Goal: Find specific page/section: Find specific page/section

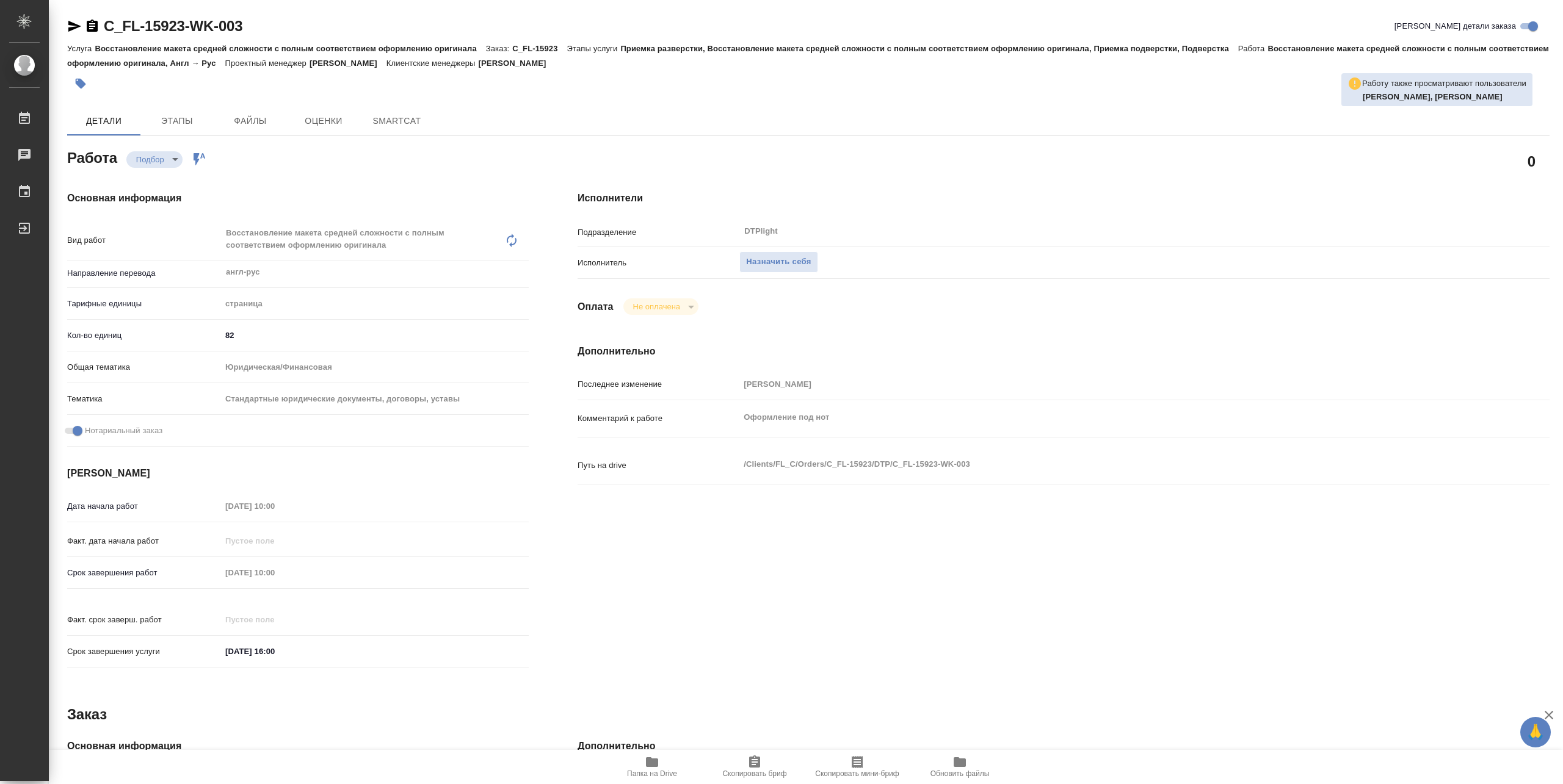
type textarea "x"
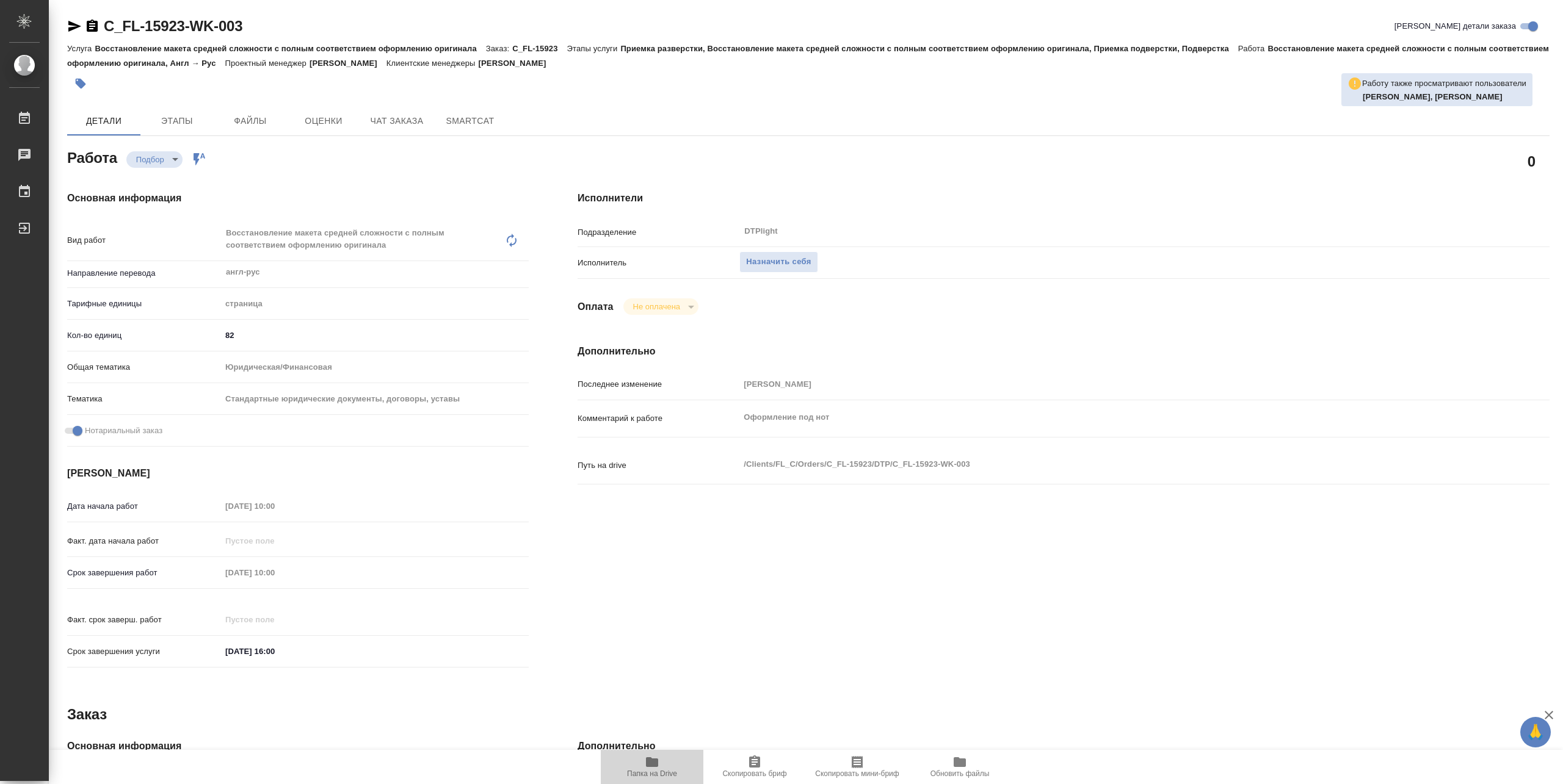
click at [662, 757] on span "Папка на Drive" at bounding box center [652, 766] width 88 height 23
type textarea "x"
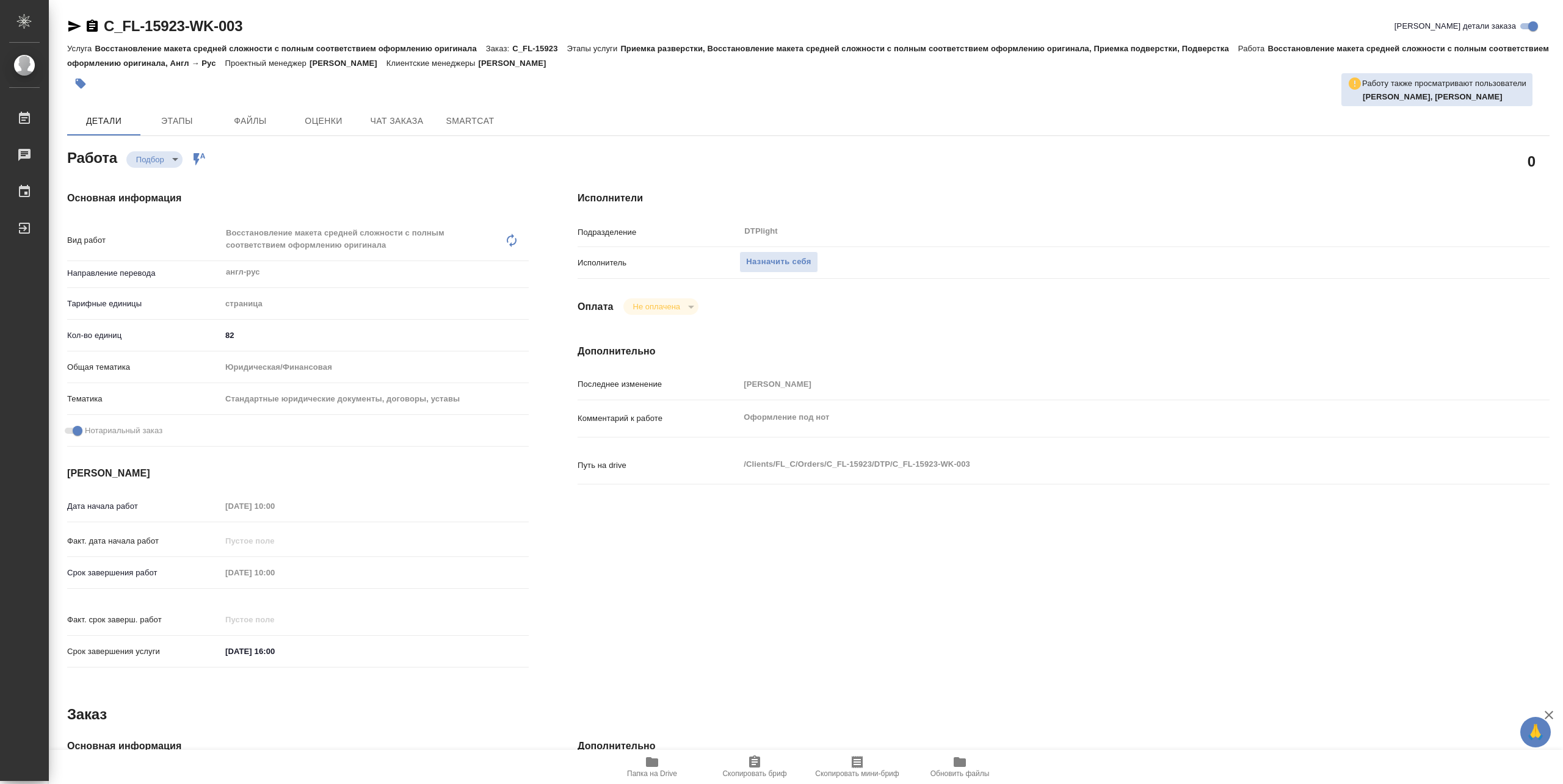
type textarea "x"
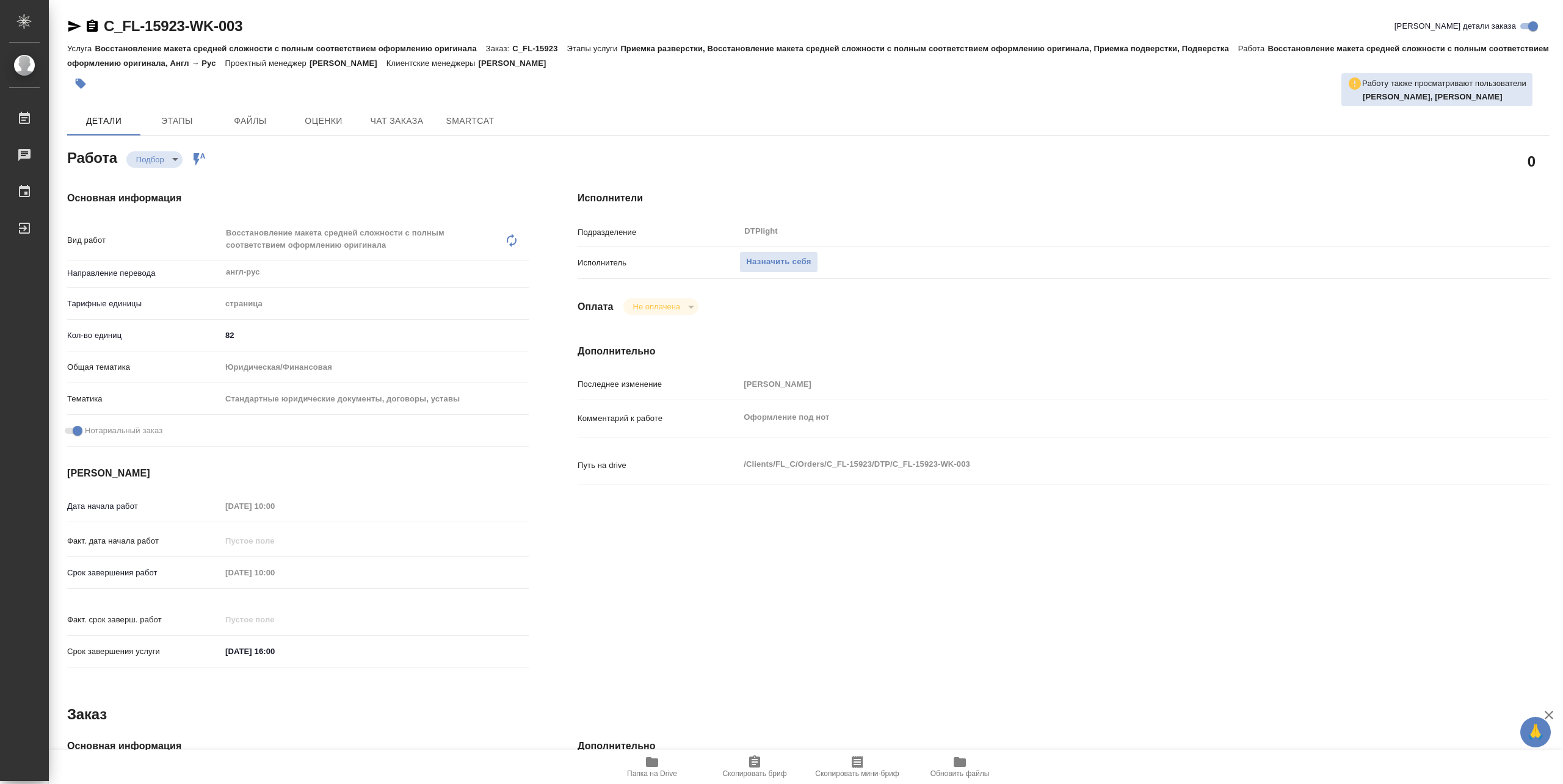
type textarea "x"
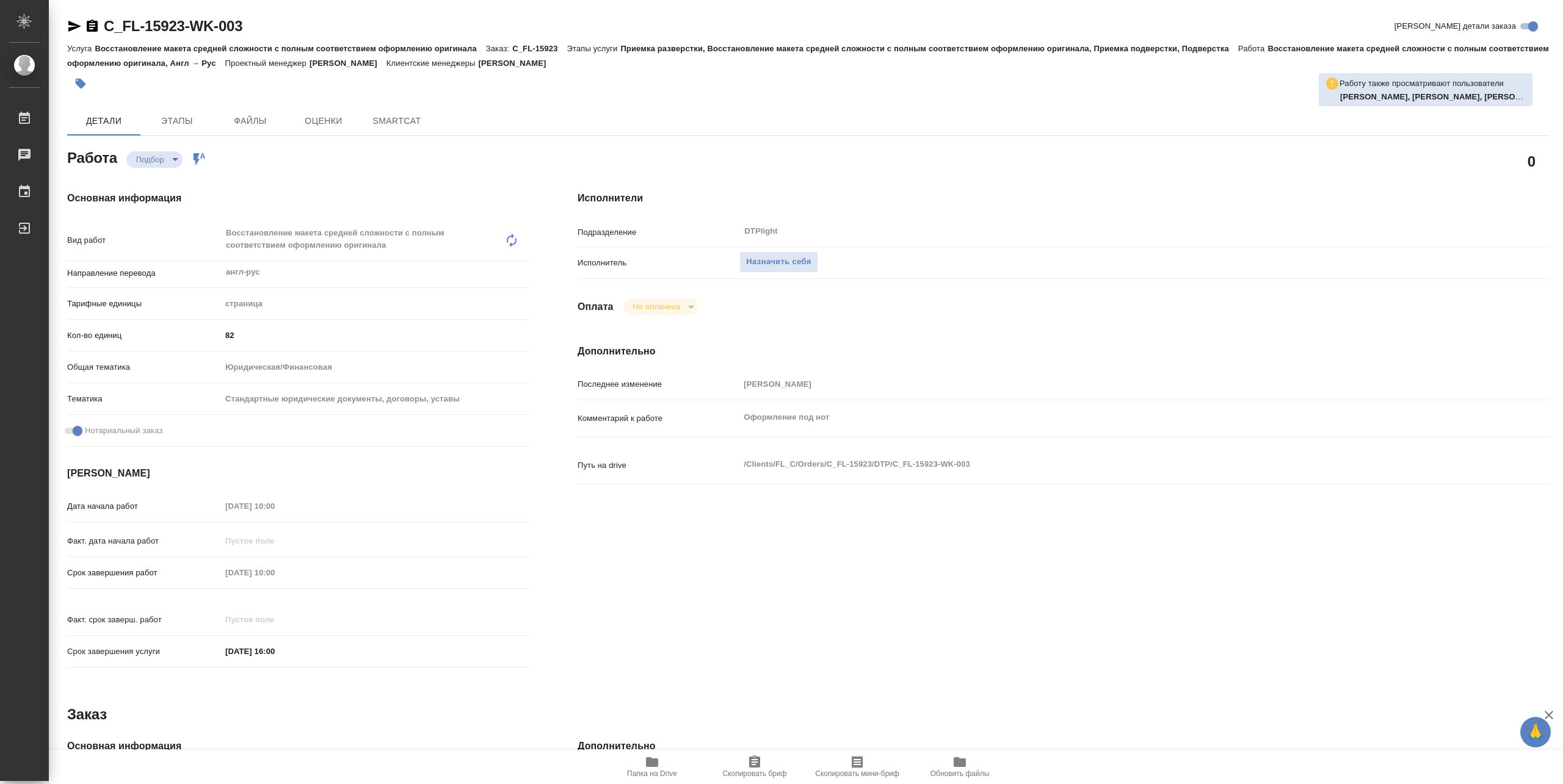
type textarea "x"
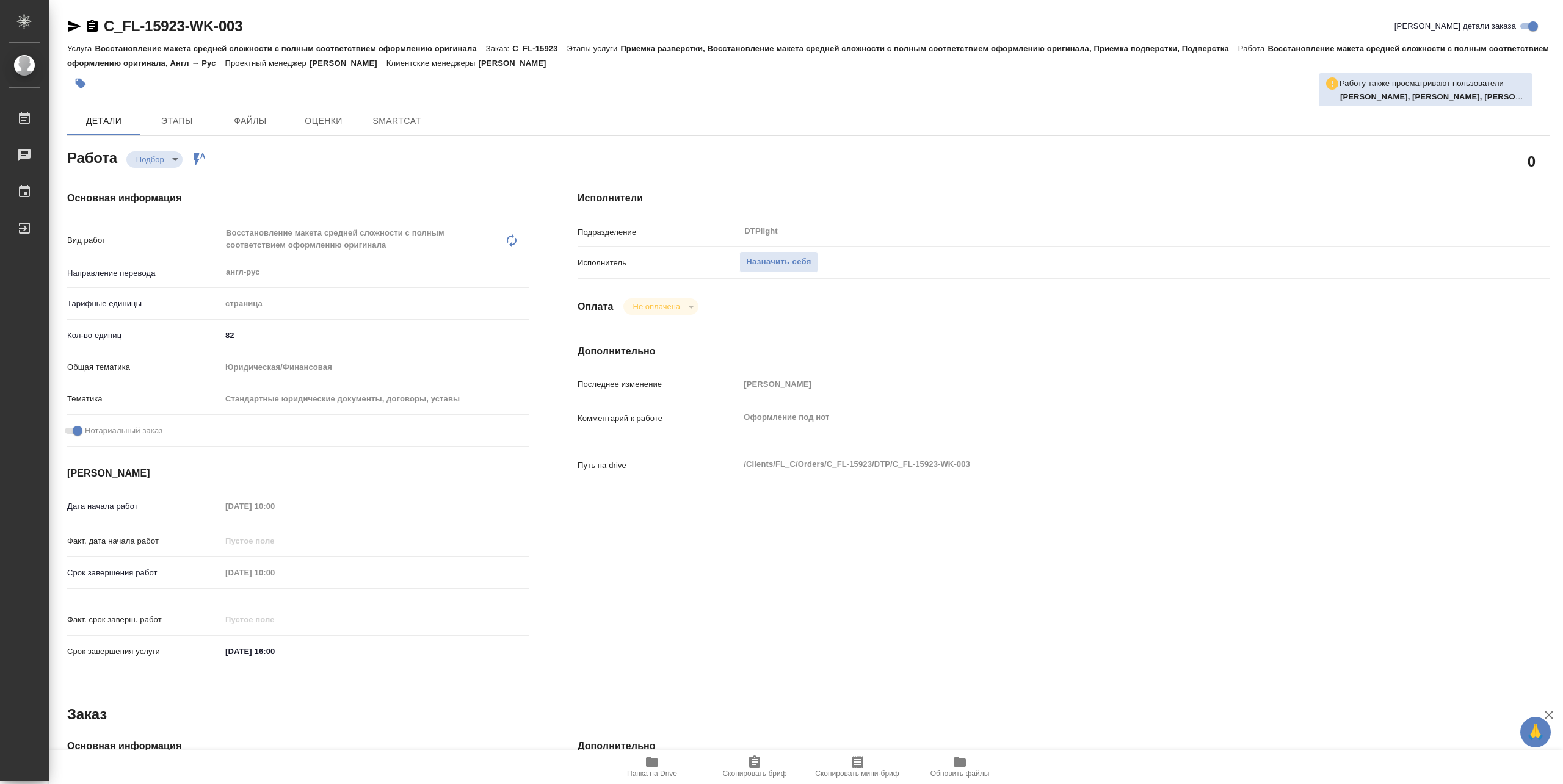
type textarea "x"
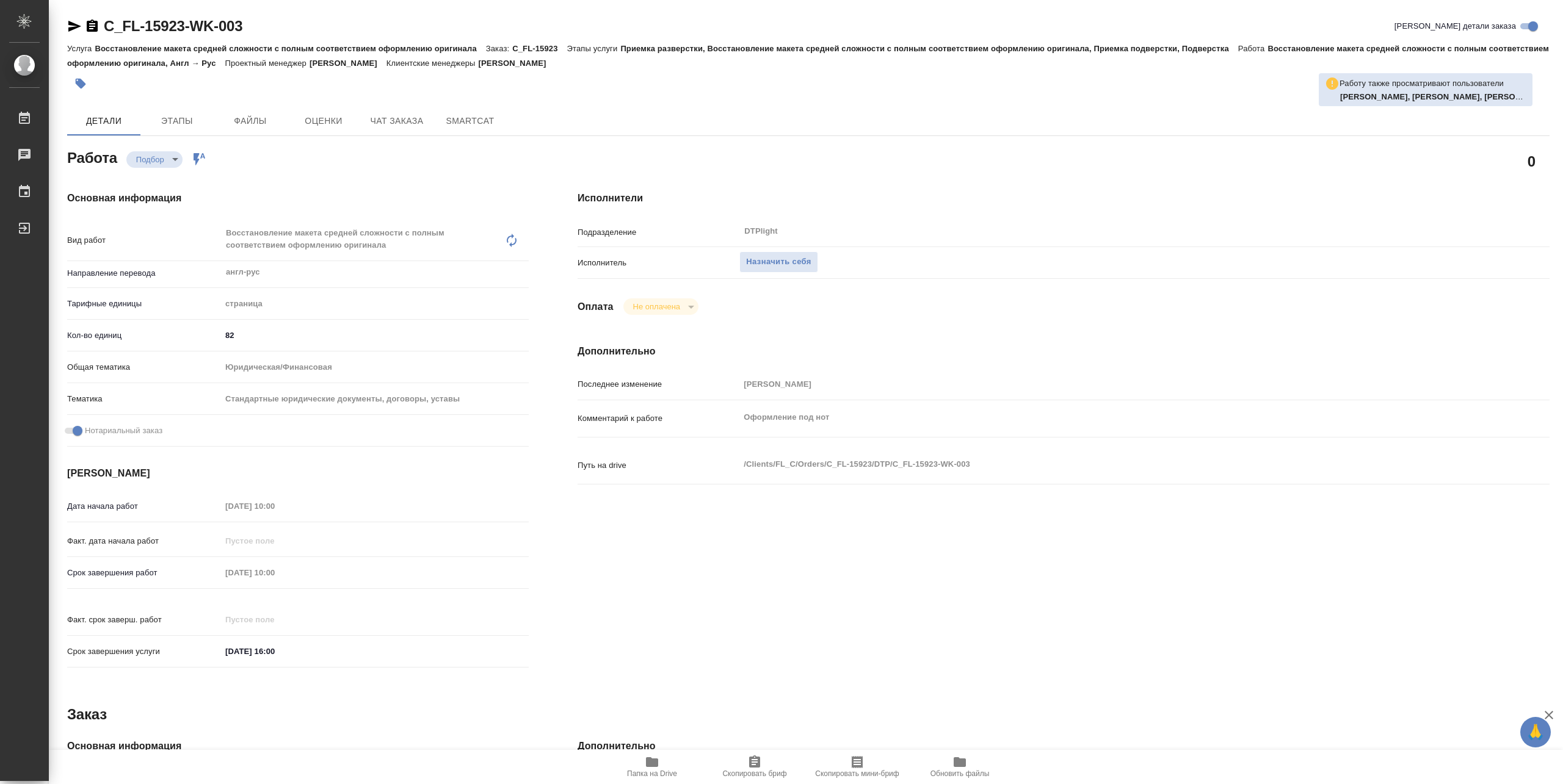
type textarea "x"
